Goal: Transaction & Acquisition: Purchase product/service

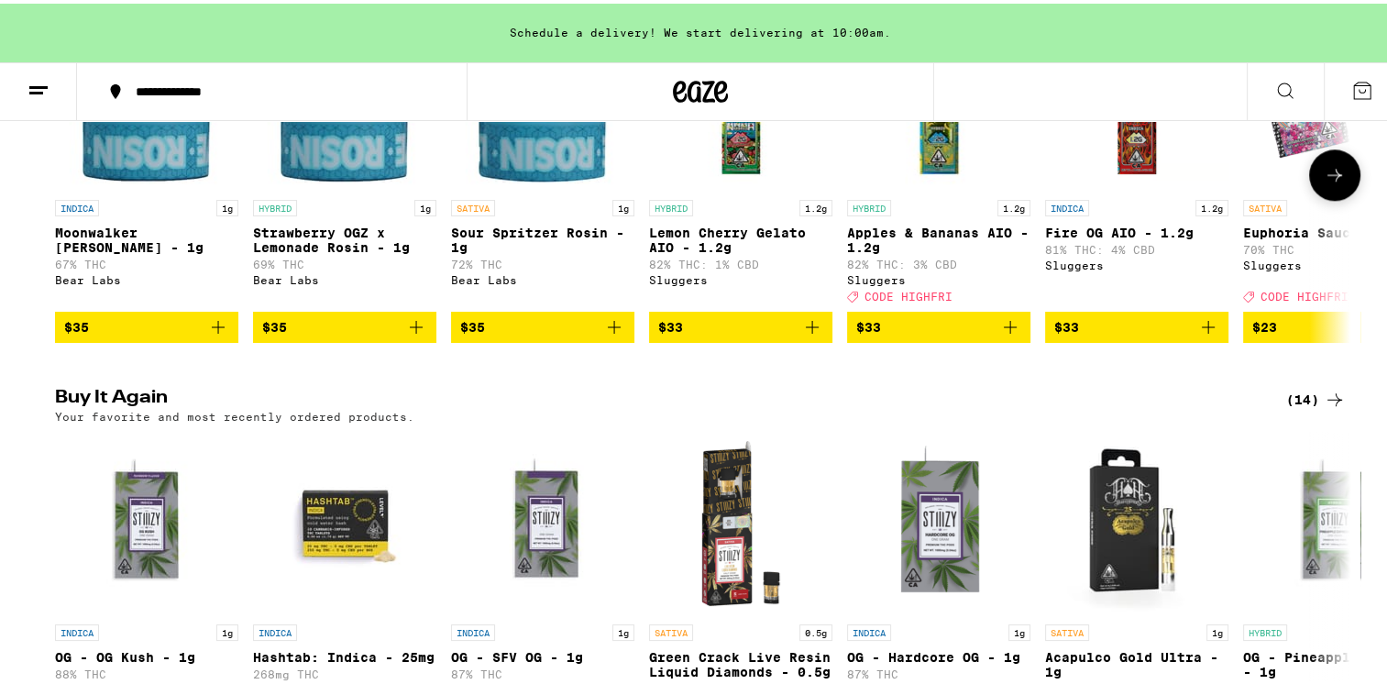
scroll to position [1925, 0]
